Goal: Communication & Community: Connect with others

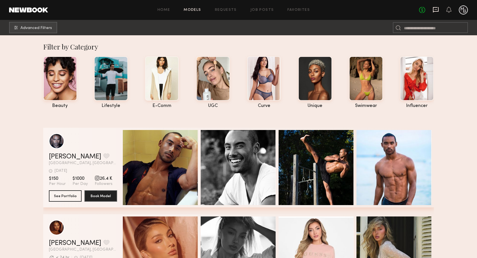
click at [434, 10] on icon at bounding box center [435, 10] width 6 height 6
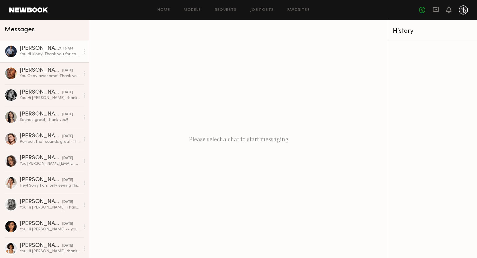
click at [54, 49] on div "[PERSON_NAME]" at bounding box center [39, 49] width 39 height 6
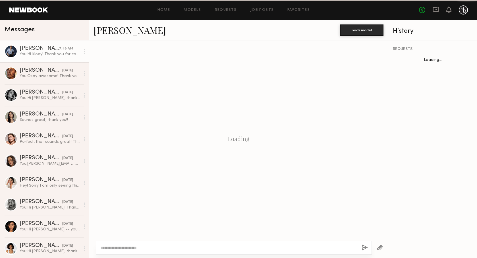
scroll to position [494, 0]
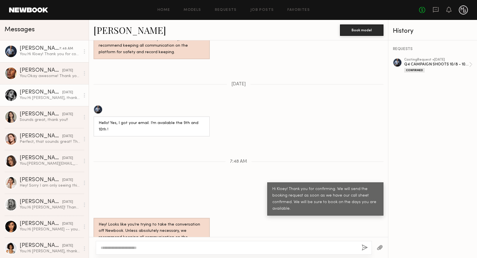
click at [55, 96] on div "You: Hi [PERSON_NAME], thank you for informing us. Our casting closed for this …" at bounding box center [50, 97] width 60 height 5
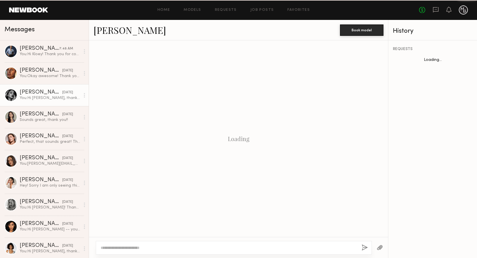
scroll to position [801, 0]
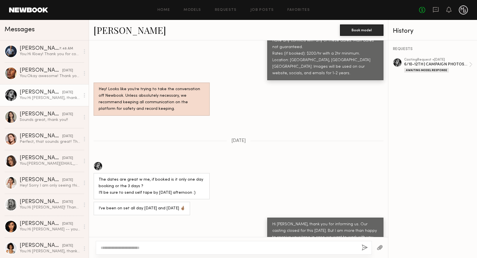
click at [115, 31] on link "[PERSON_NAME]" at bounding box center [129, 30] width 72 height 12
